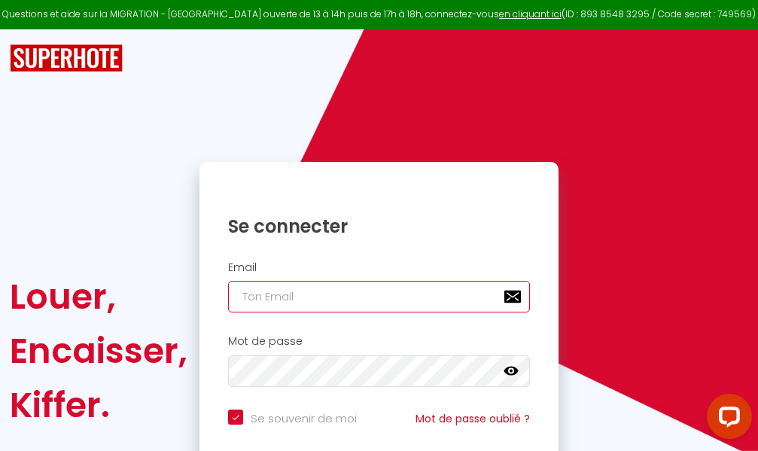
click at [349, 294] on input "email" at bounding box center [379, 297] width 302 height 32
type input "m"
checkbox input "true"
type input "ma"
checkbox input "true"
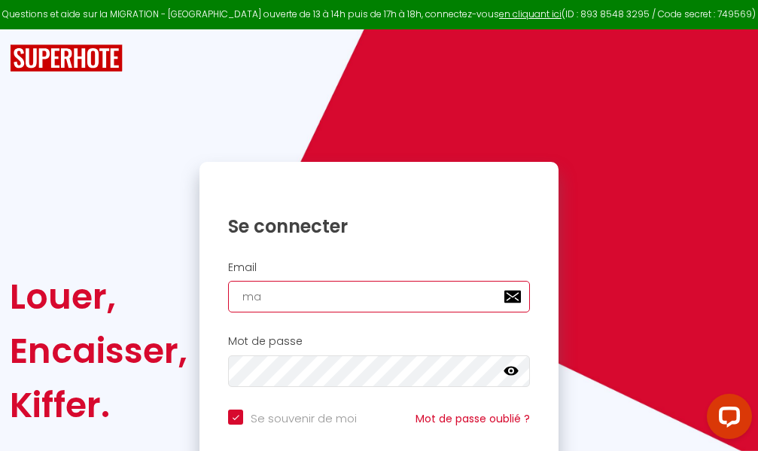
type input "mar"
checkbox input "true"
type input "marc"
checkbox input "true"
type input "marcd"
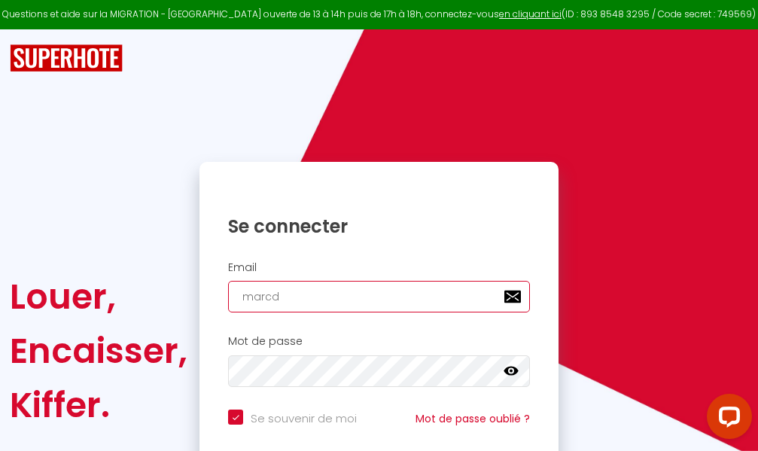
checkbox input "true"
type input "marcdp"
checkbox input "true"
type input "marcdpo"
checkbox input "true"
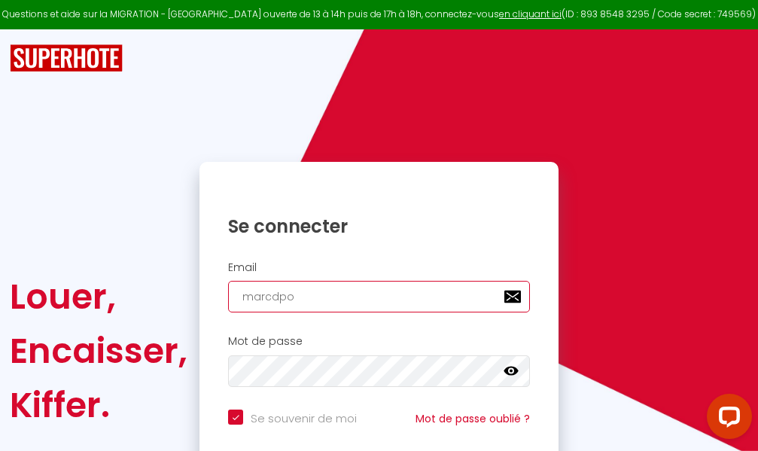
type input "marcdpoz"
checkbox input "true"
type input "marcdpoz."
checkbox input "true"
type input "marcdpoz.l"
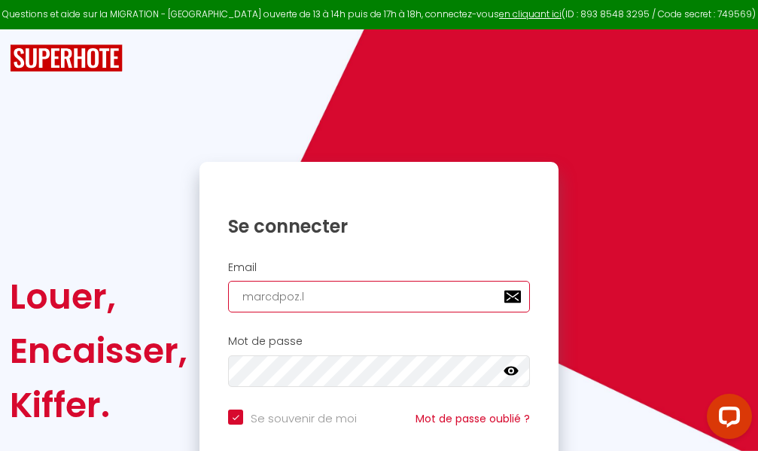
checkbox input "true"
type input "marcdpoz.lo"
checkbox input "true"
type input "marcdpoz.loc"
checkbox input "true"
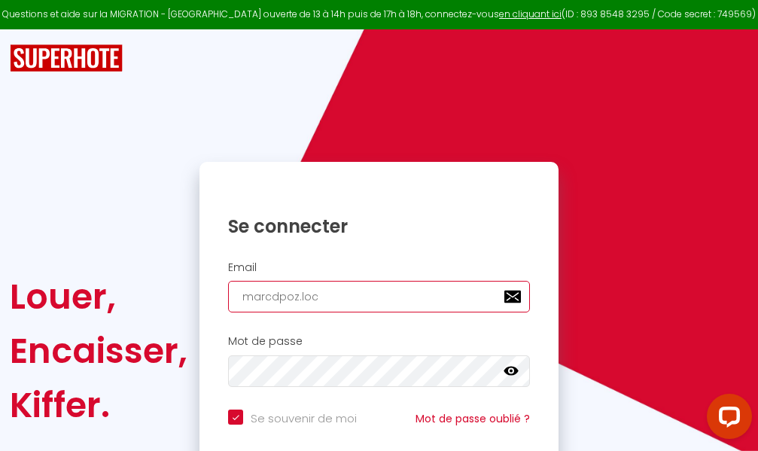
type input "marcdpoz.loca"
checkbox input "true"
type input "marcdpoz.locat"
checkbox input "true"
type input "marcdpoz.locati"
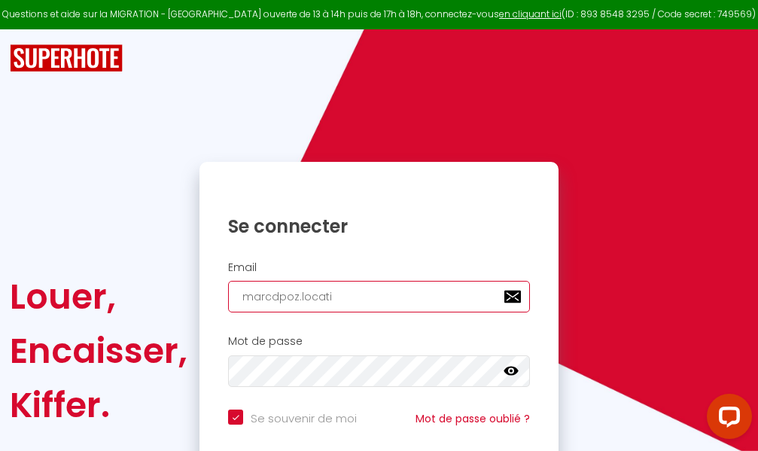
checkbox input "true"
type input "marcdpoz.locatio"
checkbox input "true"
type input "marcdpoz.location"
checkbox input "true"
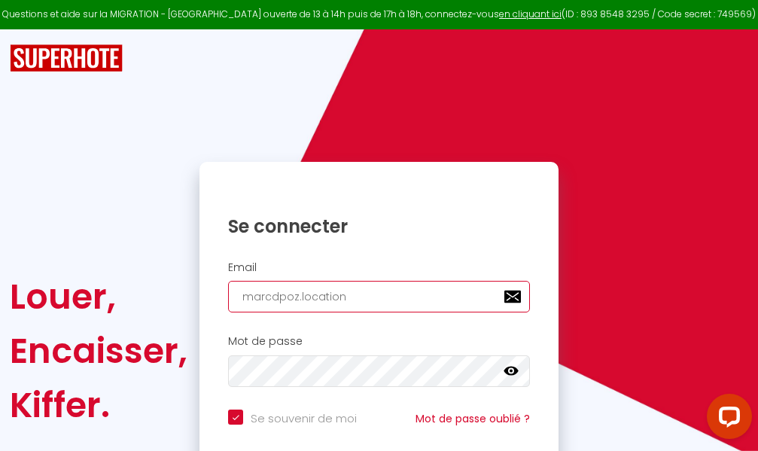
type input "marcdpoz.location@"
checkbox input "true"
type input "marcdpoz.location@g"
checkbox input "true"
type input "marcdpoz.location@gm"
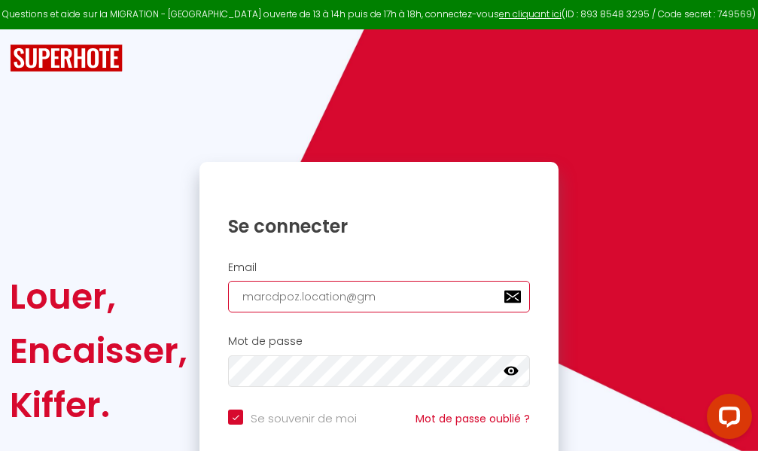
checkbox input "true"
type input "marcdpoz.location@gma"
checkbox input "true"
type input "marcdpoz.location@gmai"
checkbox input "true"
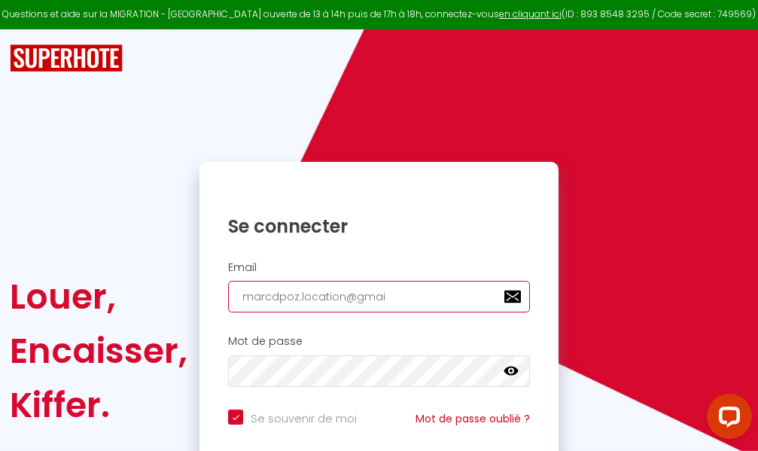
type input "[EMAIL_ADDRESS]"
checkbox input "true"
type input "[EMAIL_ADDRESS]."
checkbox input "true"
type input "marcdpoz.location@gmail.c"
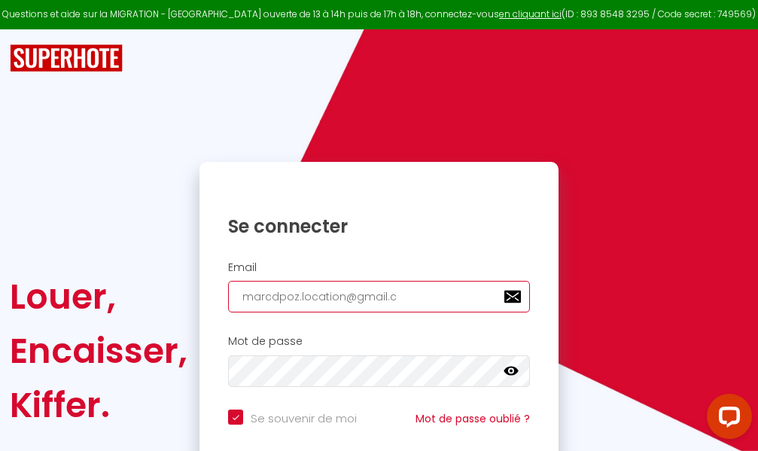
checkbox input "true"
type input "[EMAIL_ADDRESS][DOMAIN_NAME]"
checkbox input "true"
type input "[EMAIL_ADDRESS][DOMAIN_NAME]"
checkbox input "true"
